Goal: Task Accomplishment & Management: Use online tool/utility

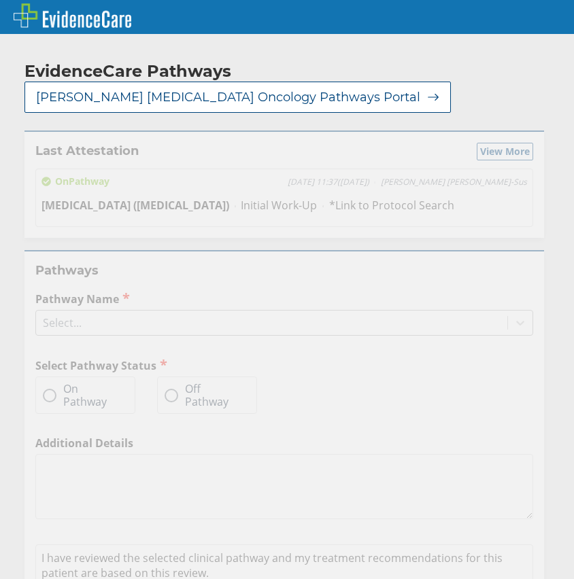
click at [114, 323] on div "Pathways Pathway Name Select... Select Pathway Status On Pathway Off Pathway Ad…" at bounding box center [283, 441] width 519 height 383
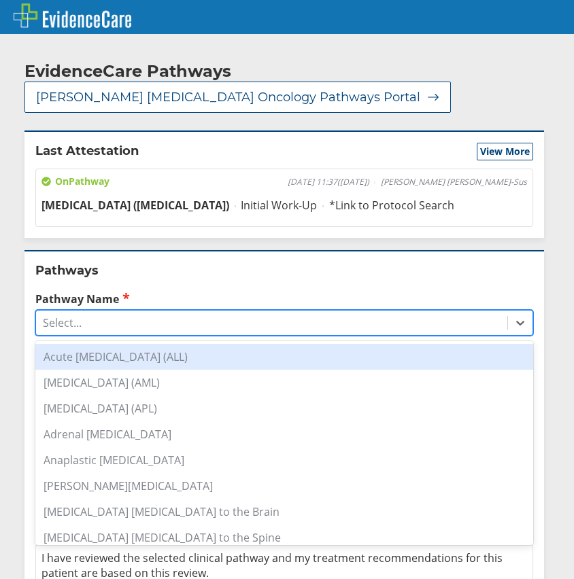
click at [126, 311] on div "Select..." at bounding box center [271, 322] width 471 height 23
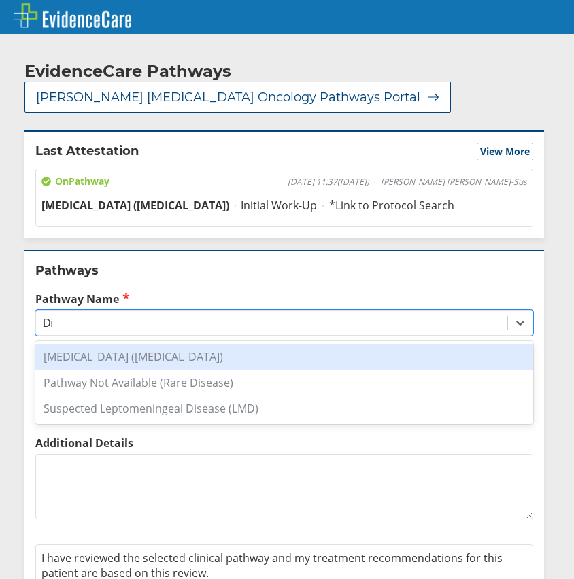
click at [135, 344] on div "[MEDICAL_DATA] ([MEDICAL_DATA])" at bounding box center [283, 357] width 497 height 26
type input "Di"
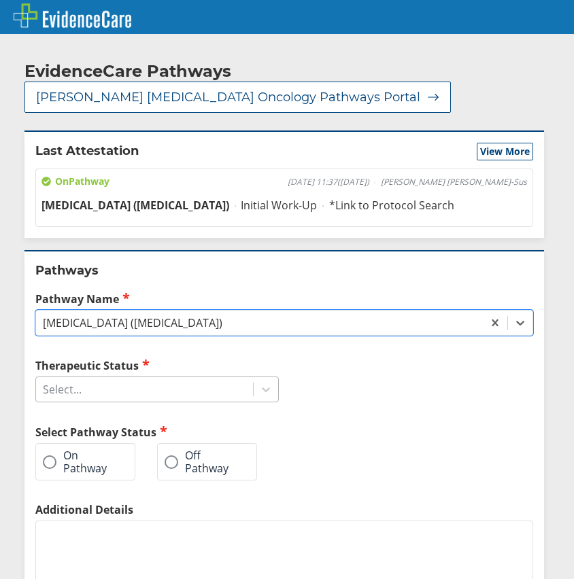
click at [118, 378] on div "Select..." at bounding box center [144, 389] width 217 height 23
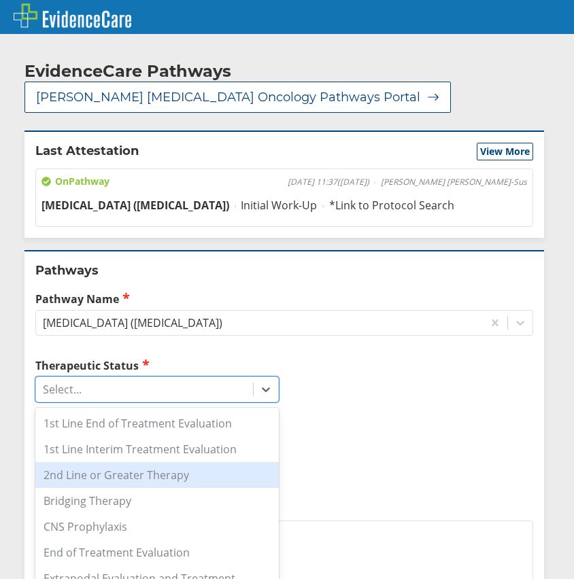
click at [179, 462] on div "2nd Line or Greater Therapy" at bounding box center [156, 475] width 243 height 26
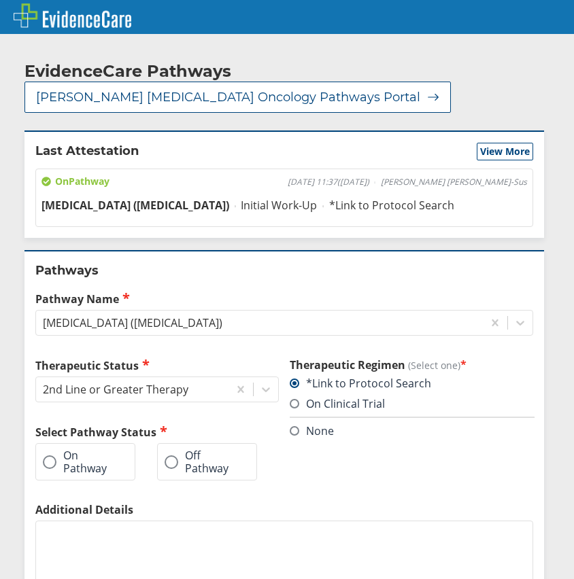
click at [61, 449] on label "On Pathway" at bounding box center [78, 461] width 71 height 25
click at [0, 0] on input "On Pathway" at bounding box center [0, 0] width 0 height 0
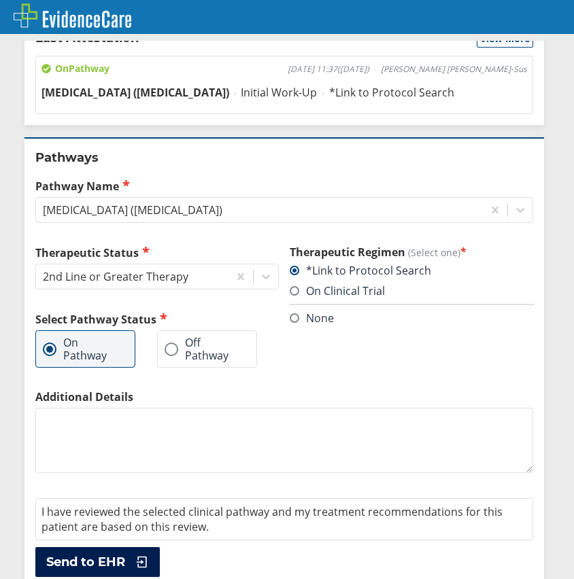
click at [124, 554] on span "Send to EHR" at bounding box center [85, 562] width 79 height 16
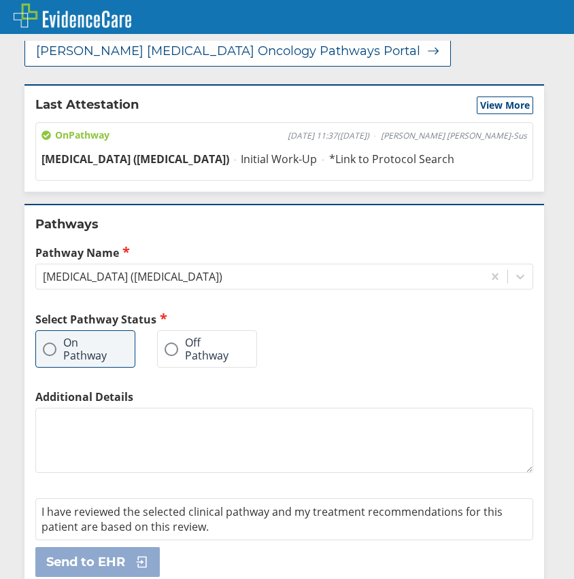
scroll to position [0, 0]
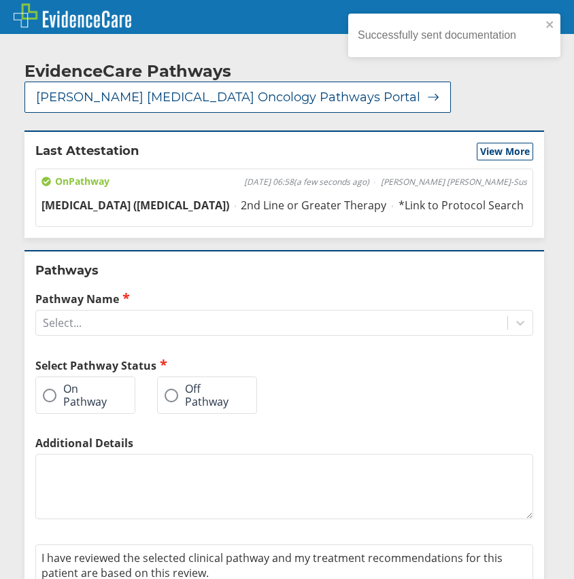
click at [540, 87] on div "EvidenceCare Pathways [PERSON_NAME] [MEDICAL_DATA] Oncology Pathways Portal Las…" at bounding box center [287, 340] width 574 height 599
